Goal: Task Accomplishment & Management: Manage account settings

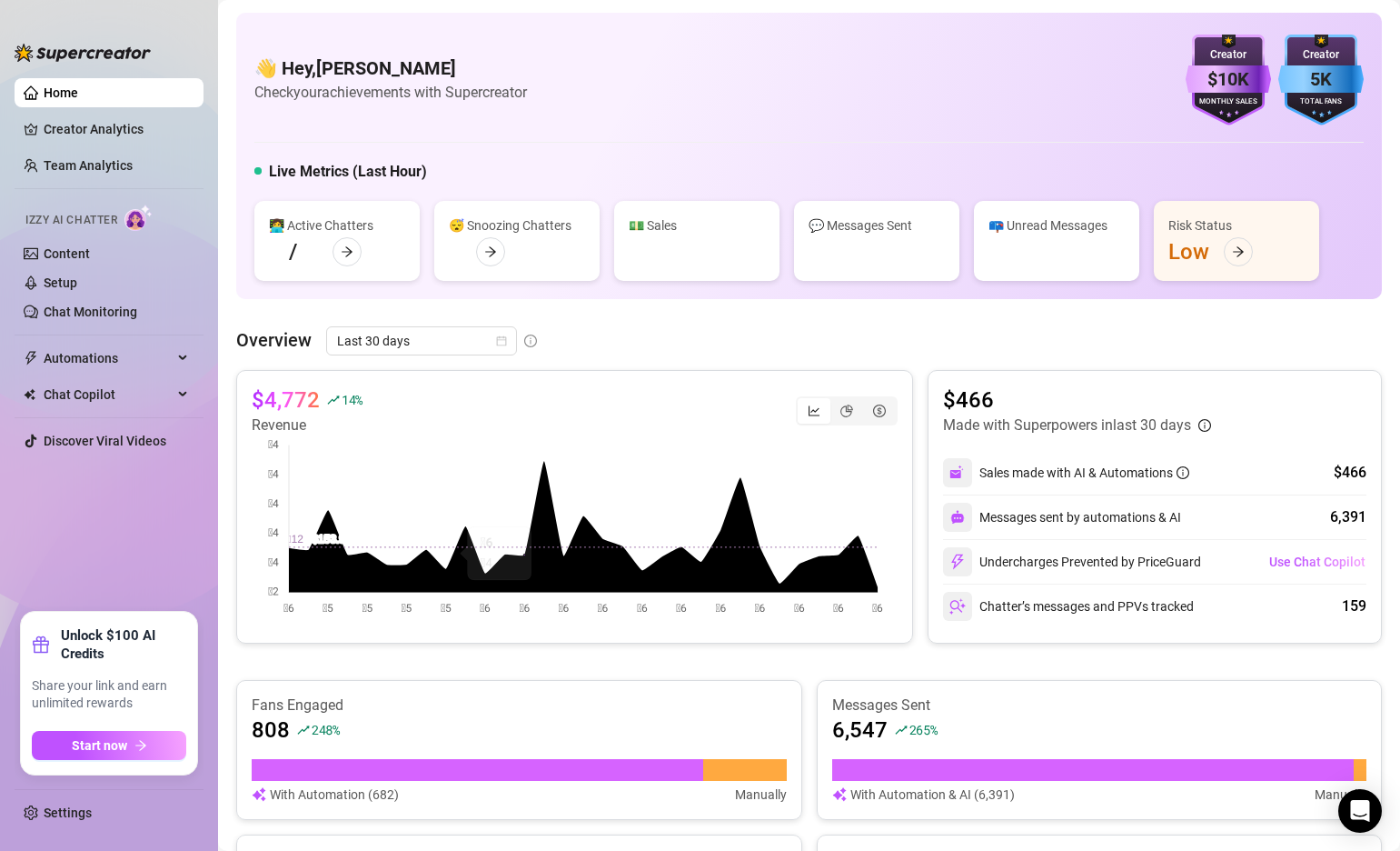
scroll to position [414, 0]
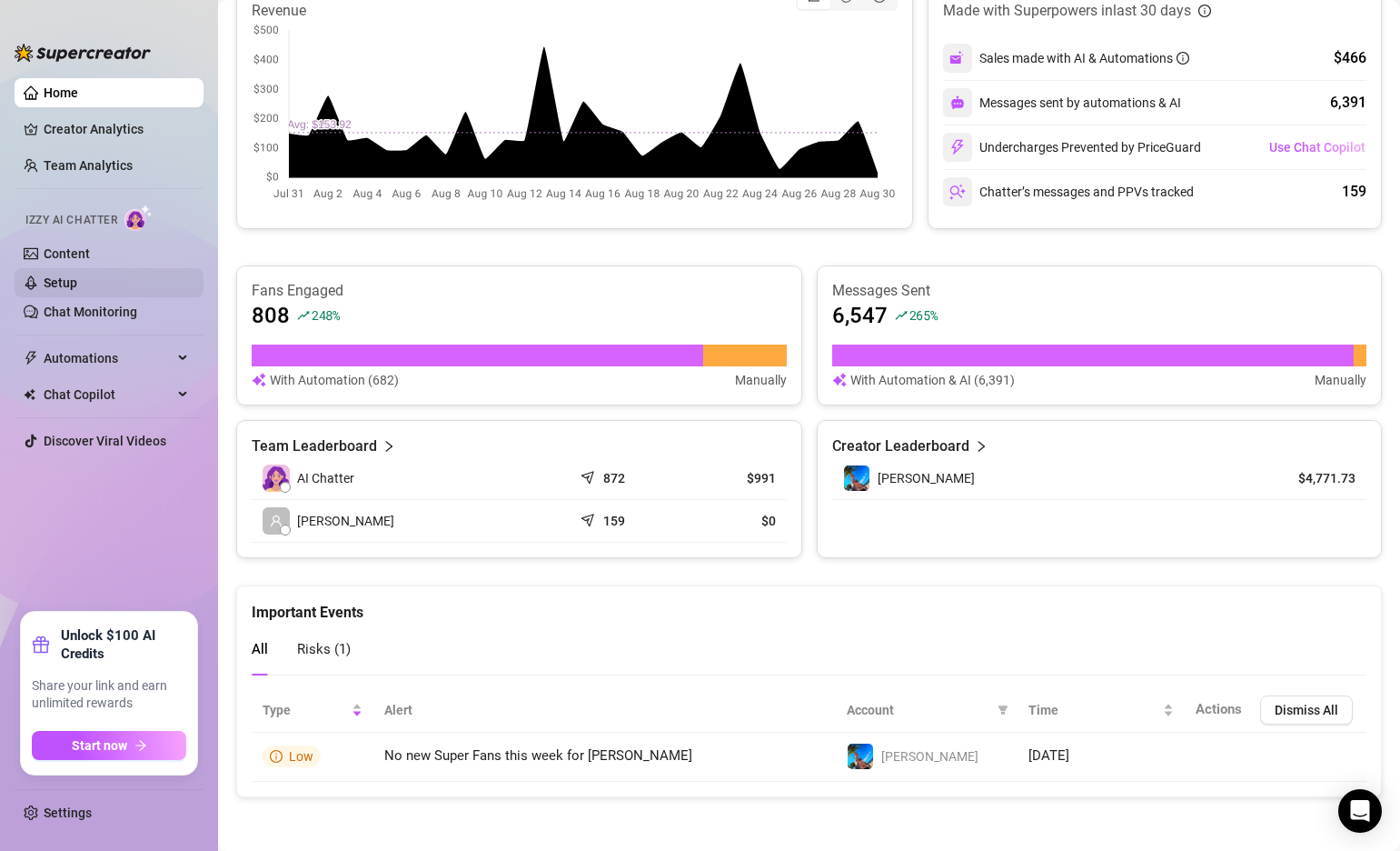
click at [77, 275] on link "Setup" at bounding box center [61, 282] width 34 height 15
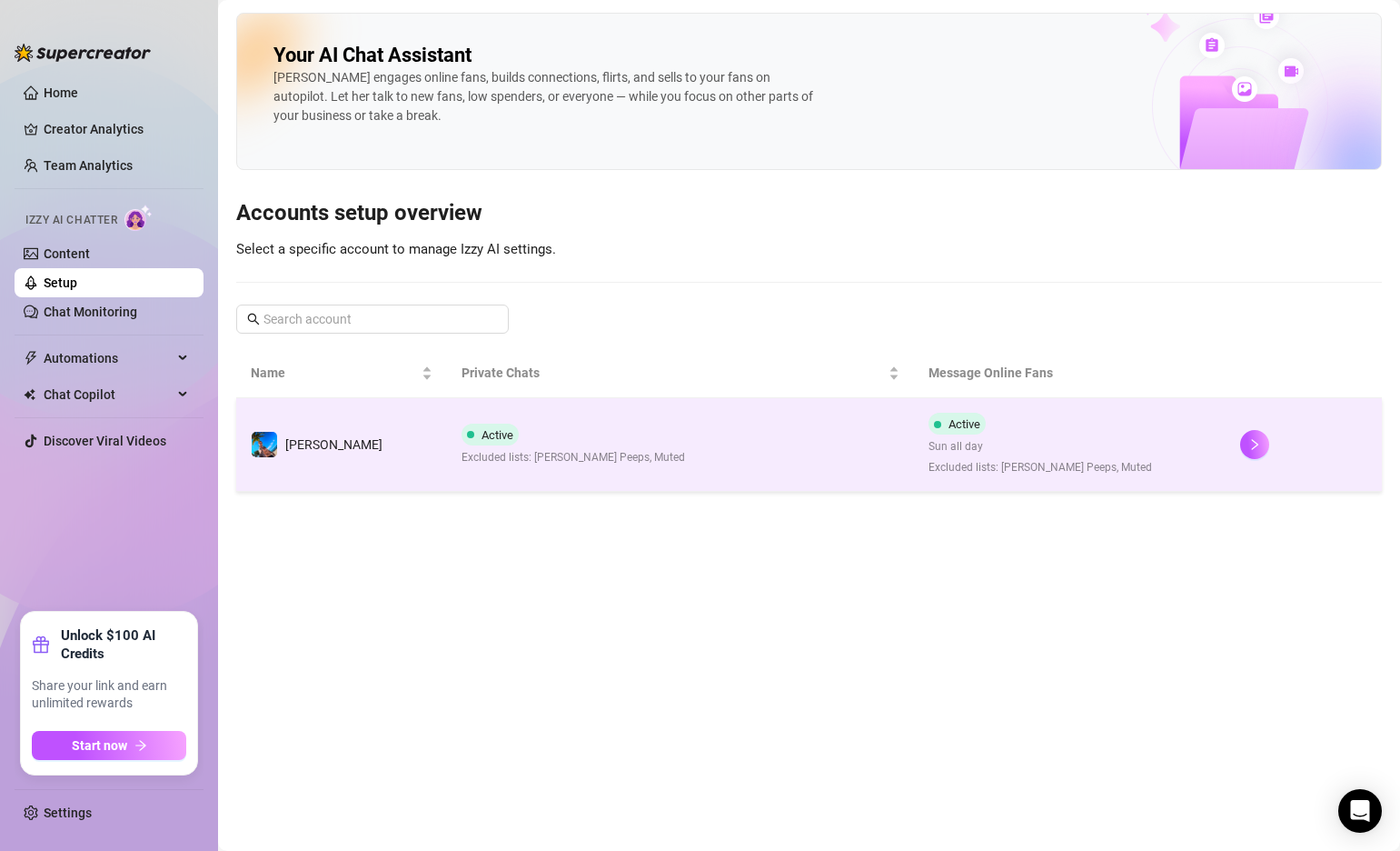
click at [739, 418] on td "Active Excluded lists: [PERSON_NAME] Peeps, Muted" at bounding box center [681, 445] width 468 height 94
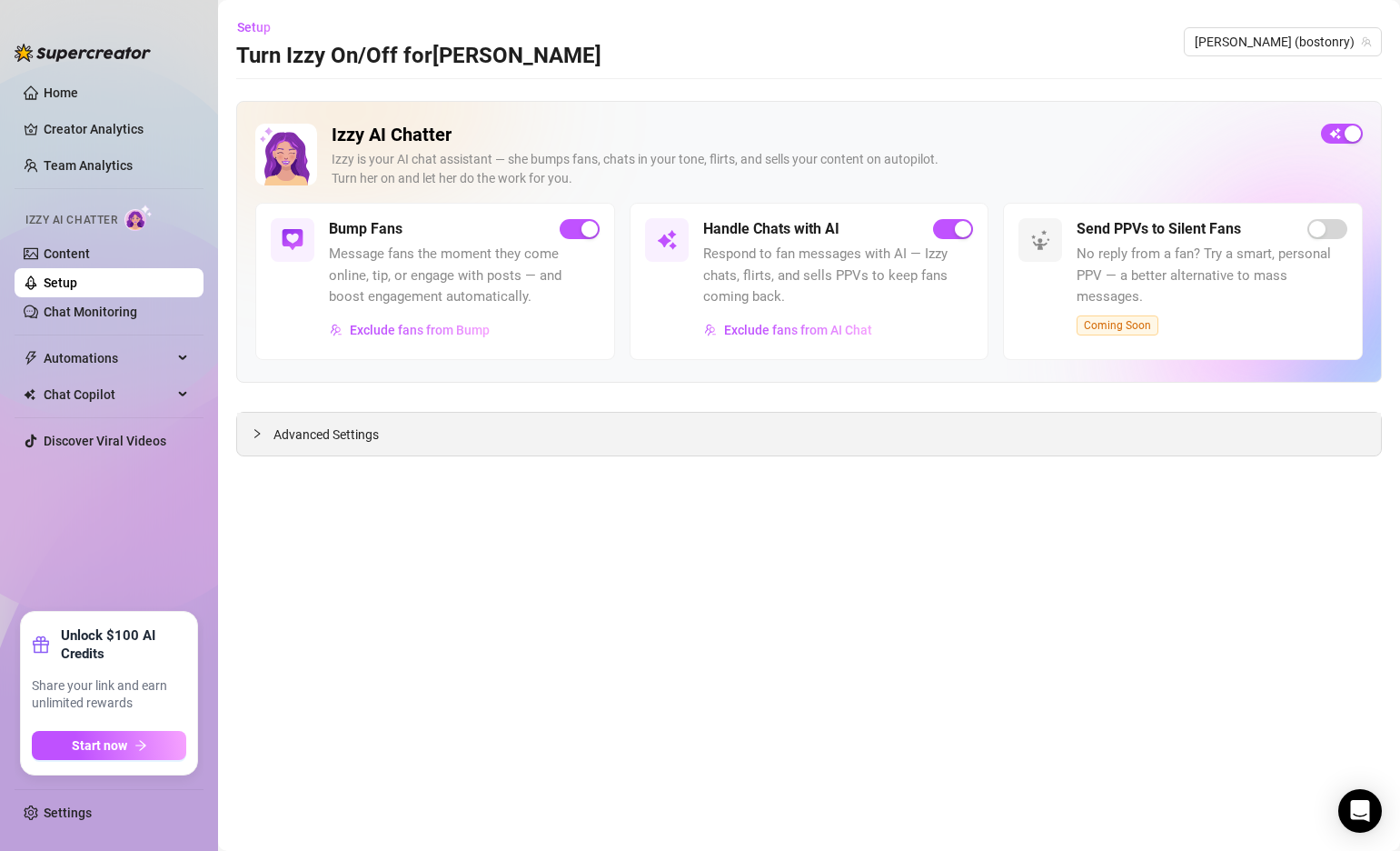
click at [296, 440] on span "Advanced Settings" at bounding box center [325, 435] width 105 height 20
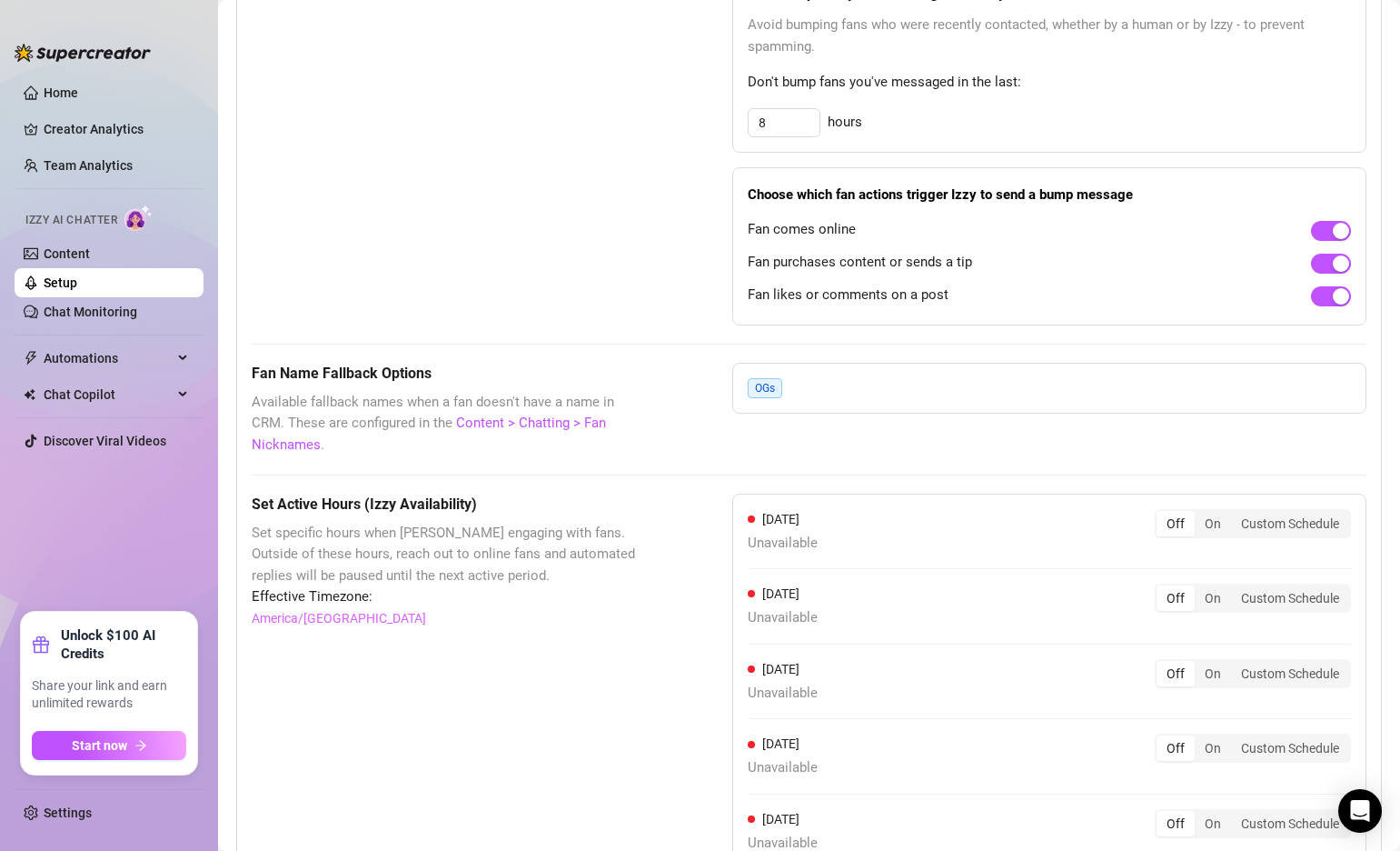
scroll to position [1552, 0]
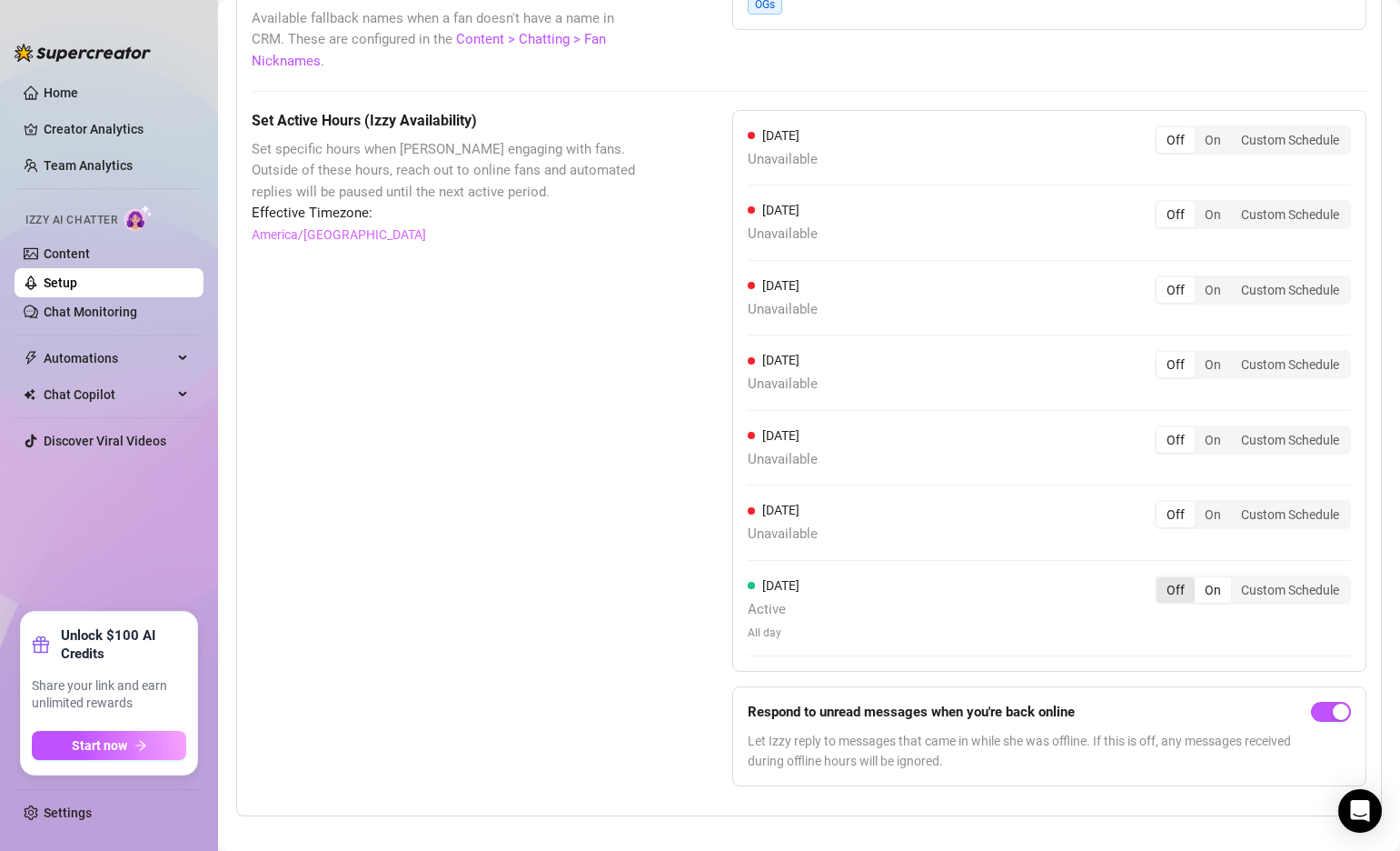
click at [1178, 577] on div "Off" at bounding box center [1176, 590] width 39 height 26
click at [1162, 580] on input "Off" at bounding box center [1162, 580] width 0 height 0
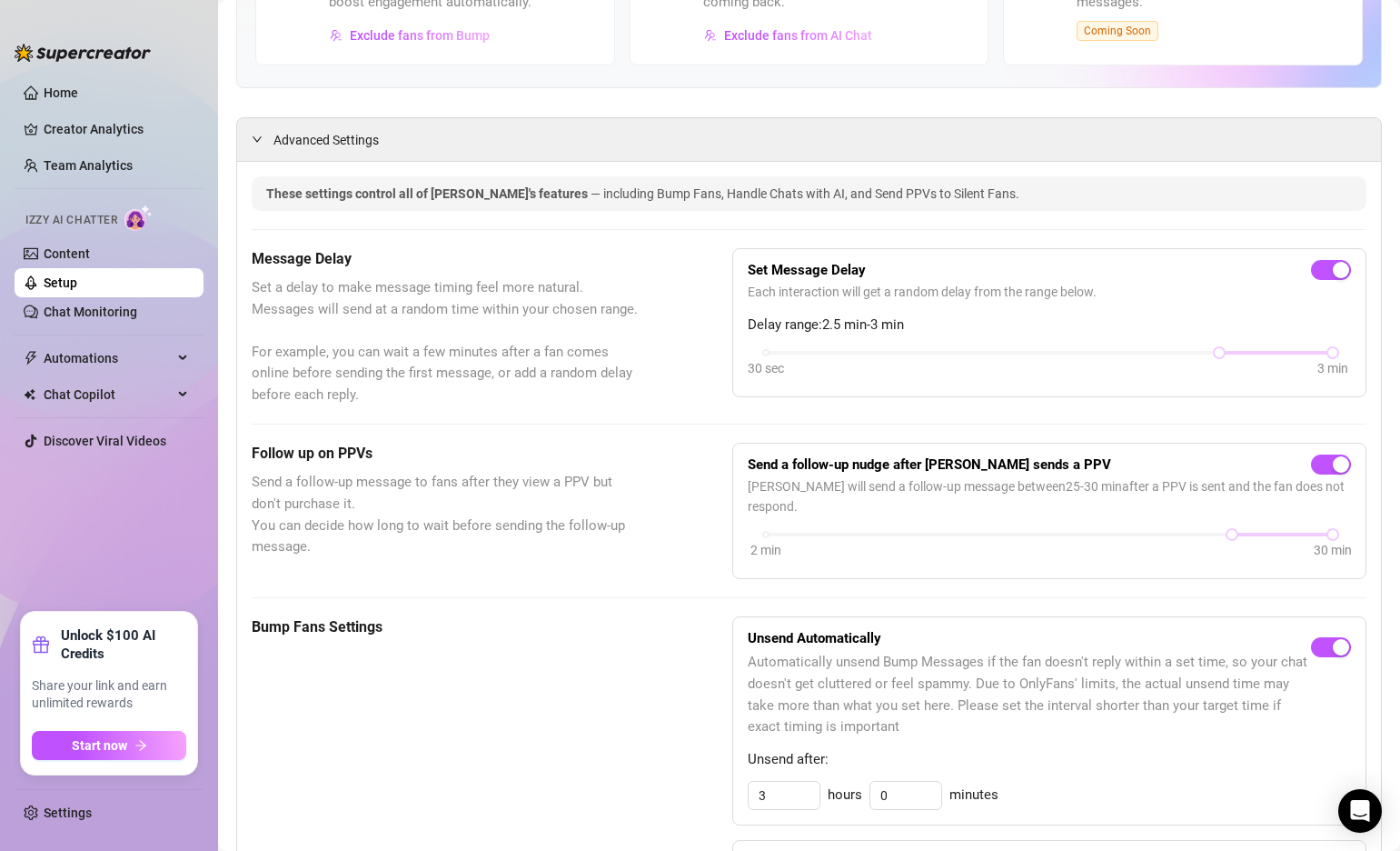
scroll to position [0, 0]
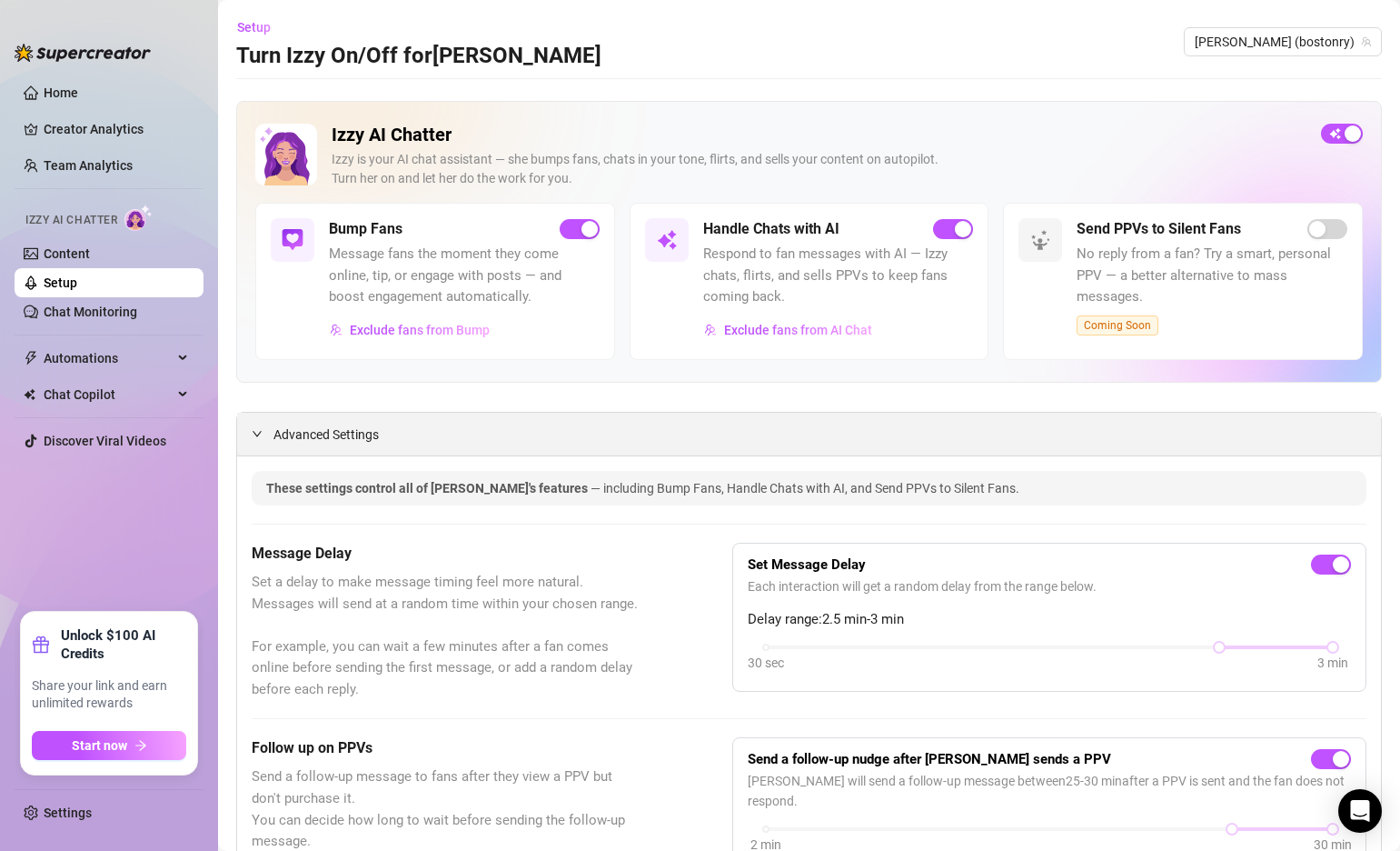
click at [257, 433] on icon "expanded" at bounding box center [258, 434] width 11 height 11
